Goal: Transaction & Acquisition: Download file/media

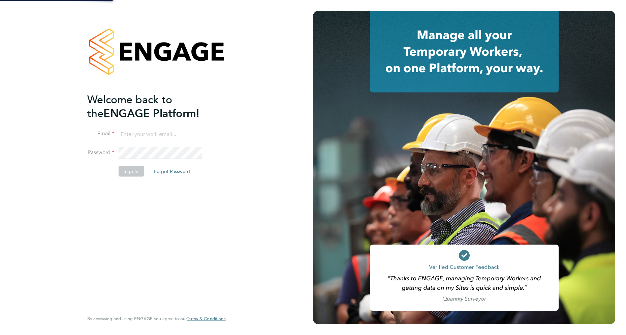
drag, startPoint x: 0, startPoint y: 0, endPoint x: 149, endPoint y: 134, distance: 200.0
click at [149, 134] on input at bounding box center [159, 134] width 83 height 12
type input "robot.johnny5@randstad.co.uk"
click at [130, 171] on button "Sign In" at bounding box center [131, 171] width 26 height 11
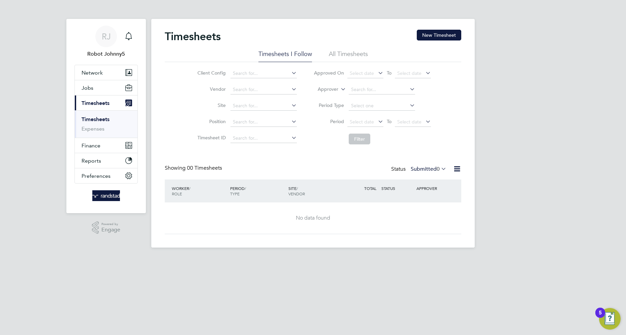
click at [457, 169] on icon at bounding box center [457, 168] width 8 height 8
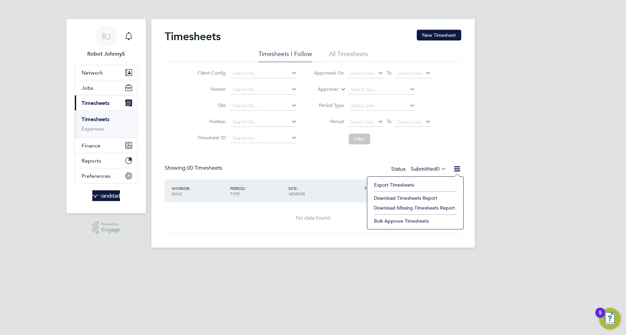
click at [394, 185] on li "Export Timesheets" at bounding box center [415, 184] width 89 height 9
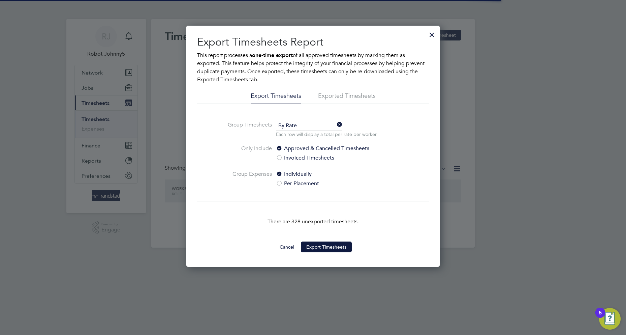
scroll to position [3, 3]
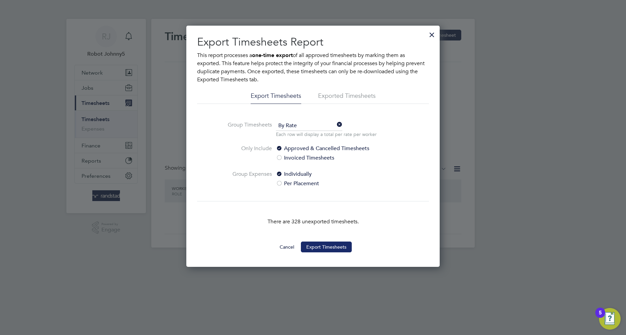
click at [326, 247] on button "Export Timesheets" at bounding box center [326, 246] width 51 height 11
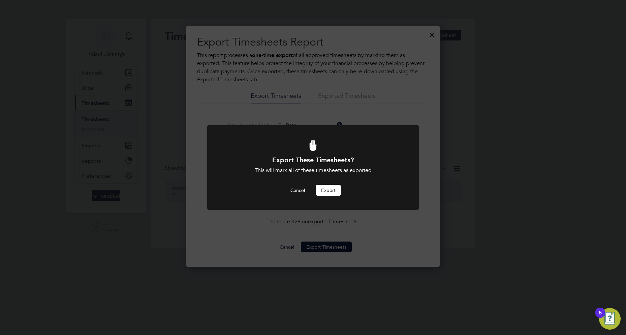
click at [328, 190] on button "Export" at bounding box center [328, 190] width 25 height 11
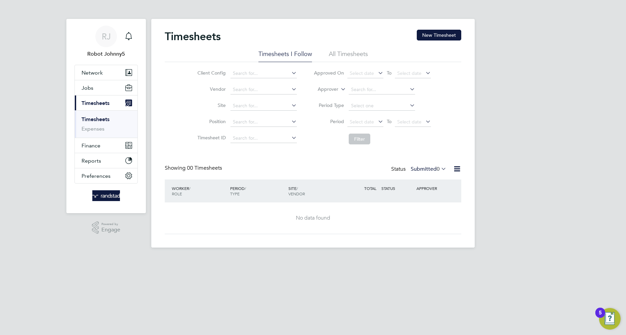
click at [457, 169] on icon at bounding box center [457, 168] width 8 height 8
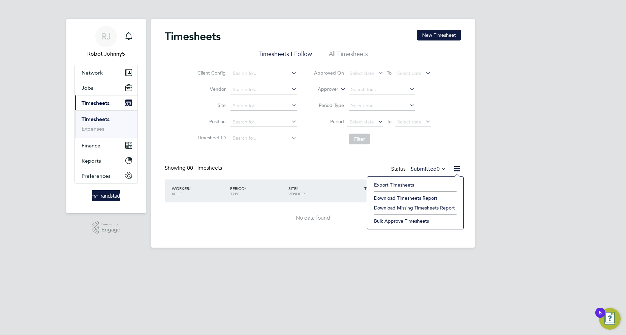
click at [394, 185] on li "Export Timesheets" at bounding box center [415, 184] width 89 height 9
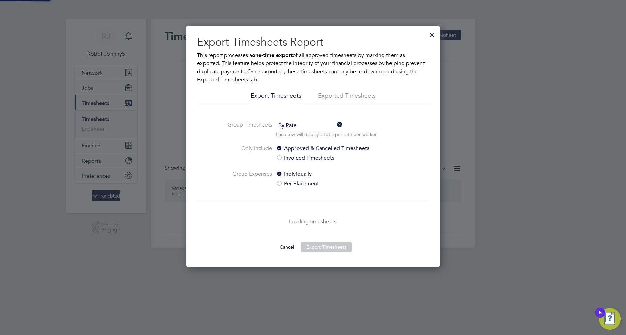
scroll to position [241, 254]
click at [330, 96] on li "Exported Timesheets" at bounding box center [347, 98] width 58 height 12
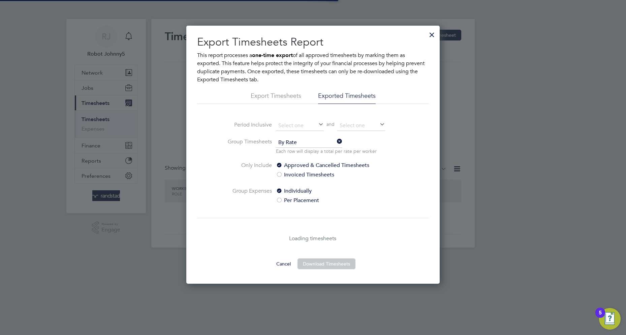
click at [347, 96] on li "Exported Timesheets" at bounding box center [347, 98] width 58 height 12
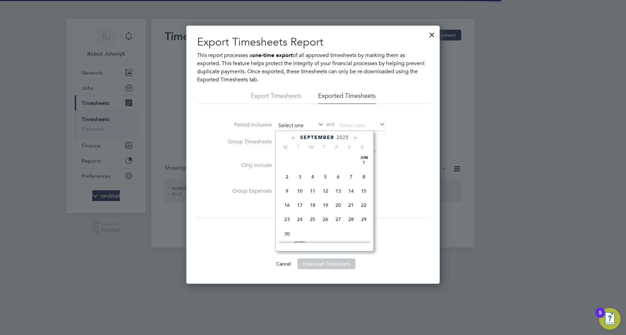
click at [300, 125] on input at bounding box center [300, 126] width 48 height 10
type input "26 Sep 2025"
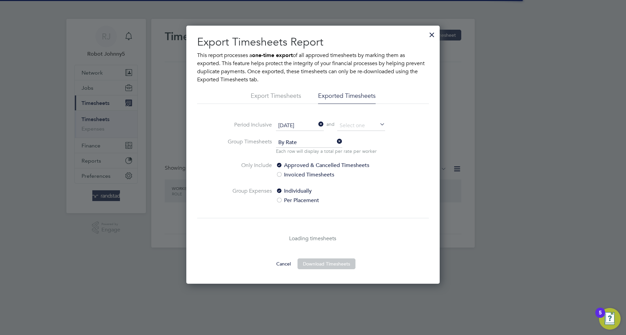
scroll to position [3, 3]
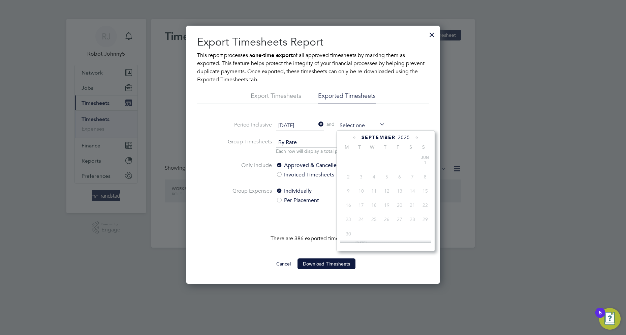
click at [361, 125] on input at bounding box center [361, 126] width 48 height 10
type input "05 Oct 2025"
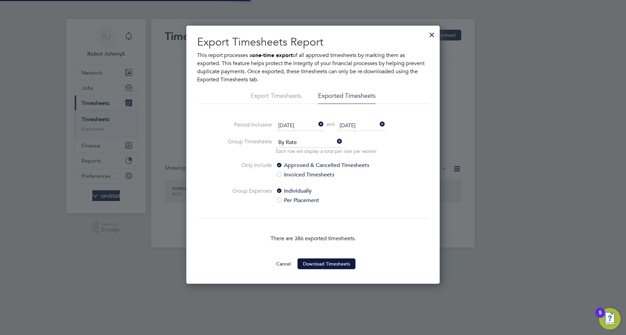
scroll to position [3, 3]
click at [326, 263] on button "Download Timesheets" at bounding box center [327, 263] width 58 height 11
